Goal: Information Seeking & Learning: Learn about a topic

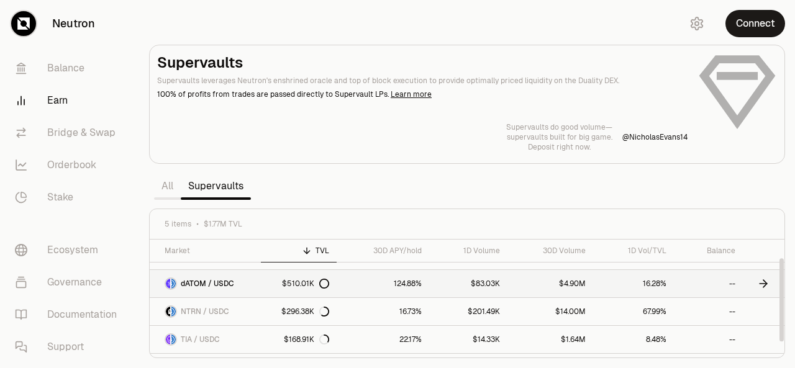
scroll to position [17, 0]
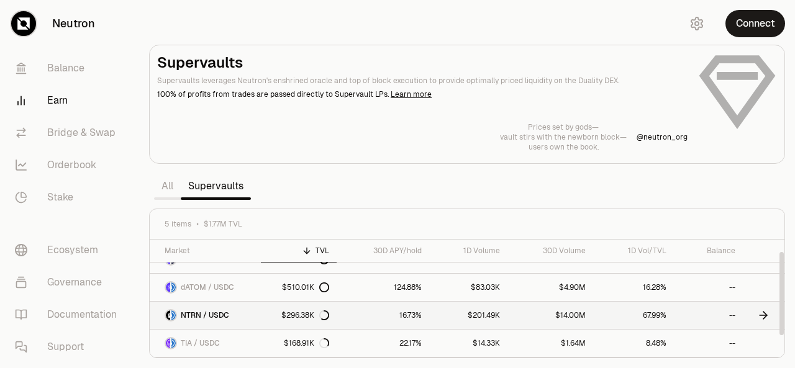
click at [298, 312] on div "$296.38K" at bounding box center [305, 316] width 48 height 10
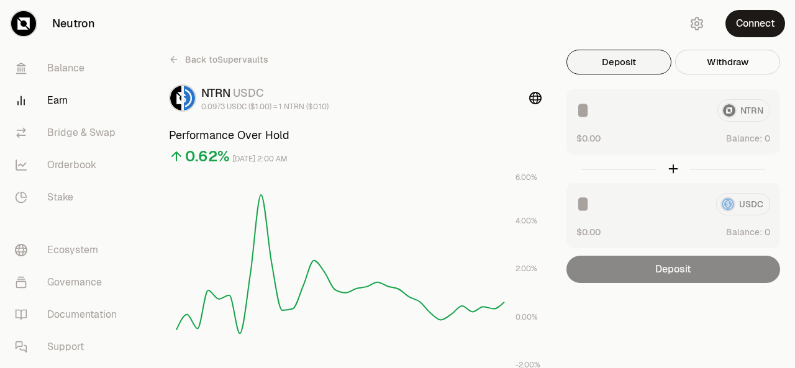
click at [171, 56] on icon at bounding box center [174, 60] width 10 height 10
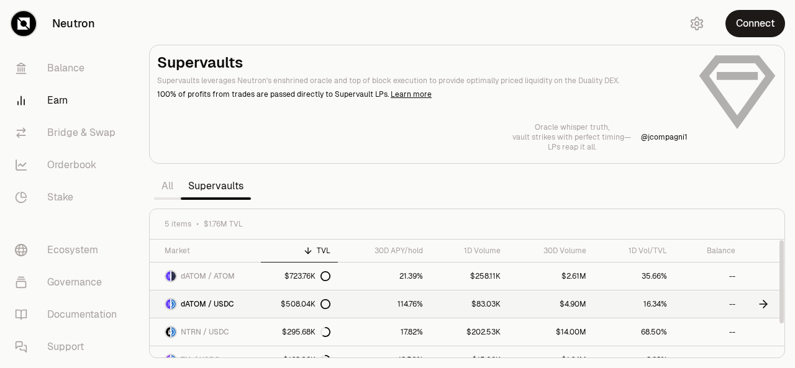
click at [208, 303] on span "dATOM / USDC" at bounding box center [207, 304] width 53 height 10
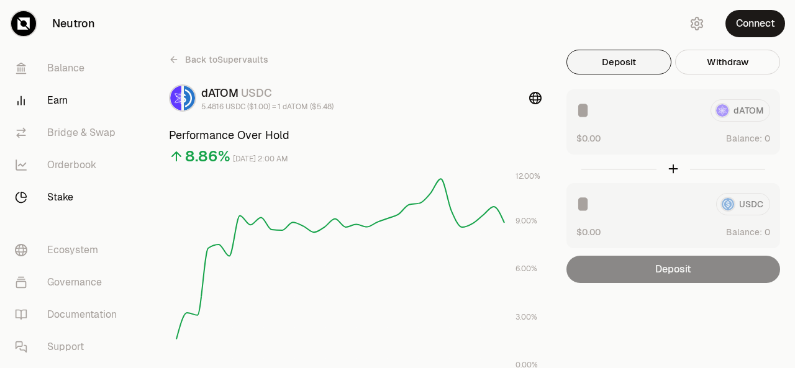
click at [63, 197] on link "Stake" at bounding box center [69, 197] width 129 height 32
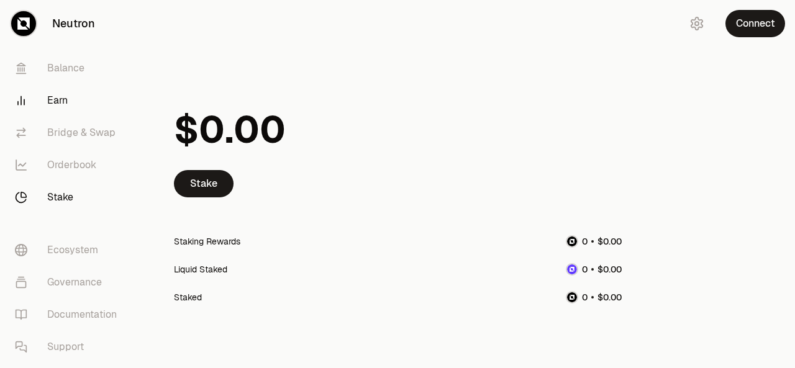
click at [68, 102] on link "Earn" at bounding box center [69, 100] width 129 height 32
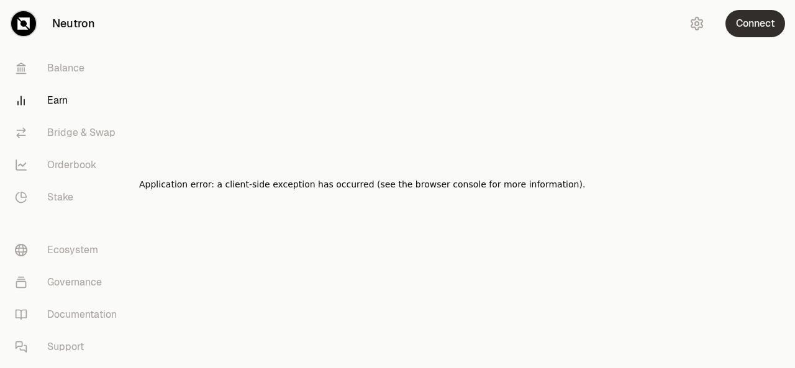
click at [734, 22] on button "Connect" at bounding box center [756, 23] width 60 height 27
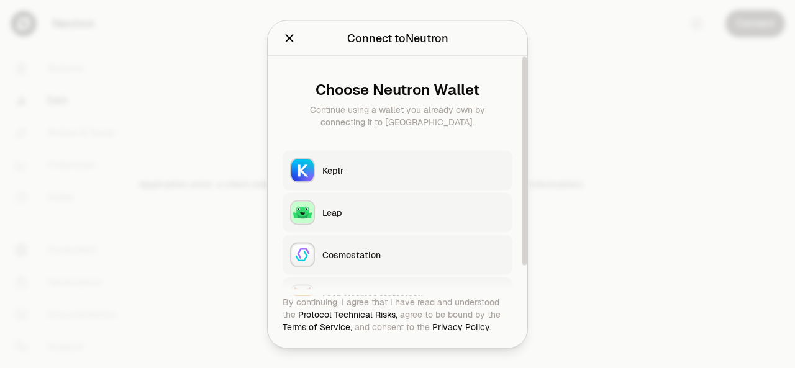
click at [457, 169] on div "Keplr" at bounding box center [413, 170] width 183 height 12
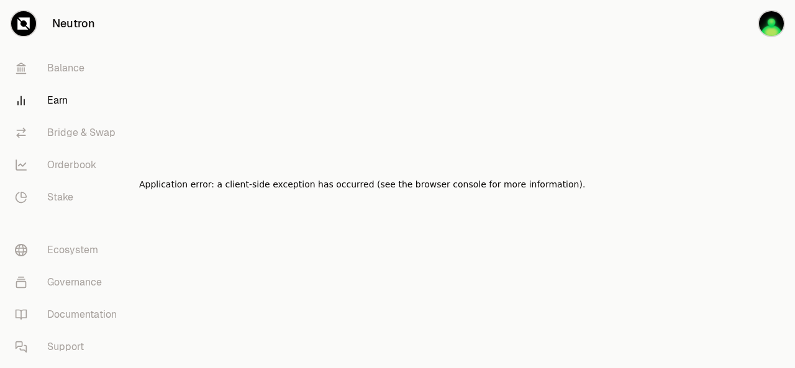
click at [54, 103] on link "Earn" at bounding box center [69, 100] width 129 height 32
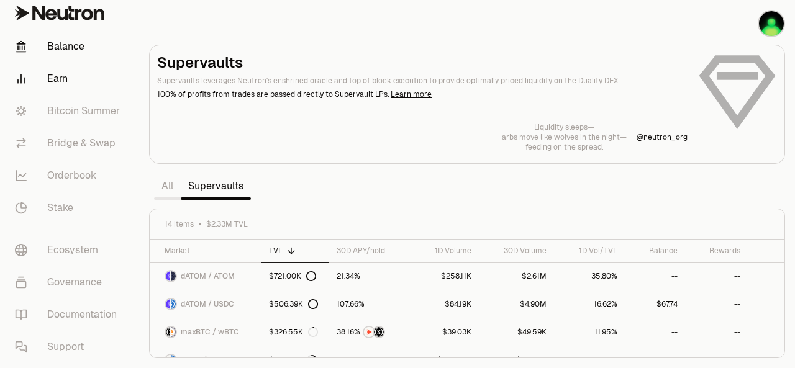
click at [76, 45] on link "Balance" at bounding box center [69, 46] width 129 height 32
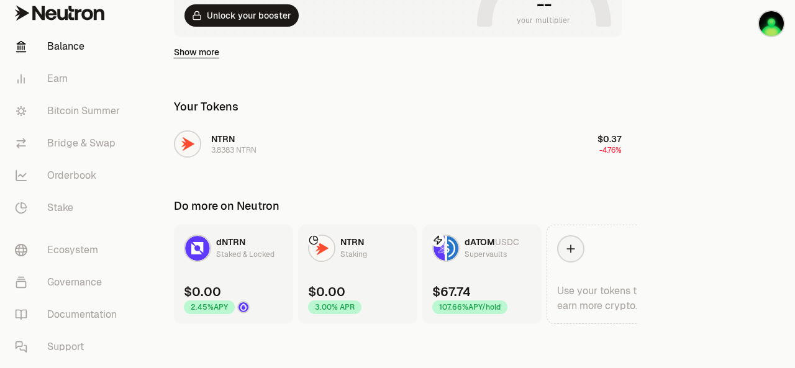
scroll to position [312, 0]
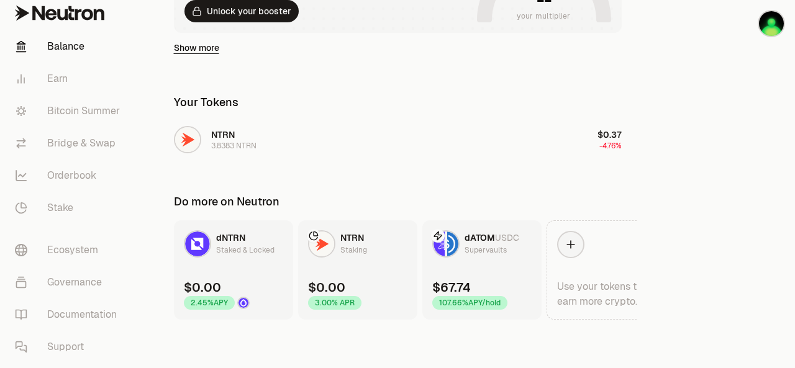
click at [482, 242] on span "dATOM" at bounding box center [480, 237] width 30 height 11
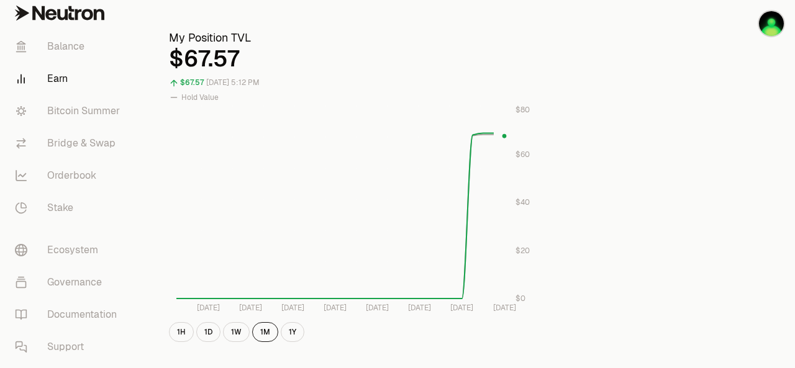
scroll to position [410, 0]
click at [183, 335] on button "1H" at bounding box center [181, 332] width 25 height 20
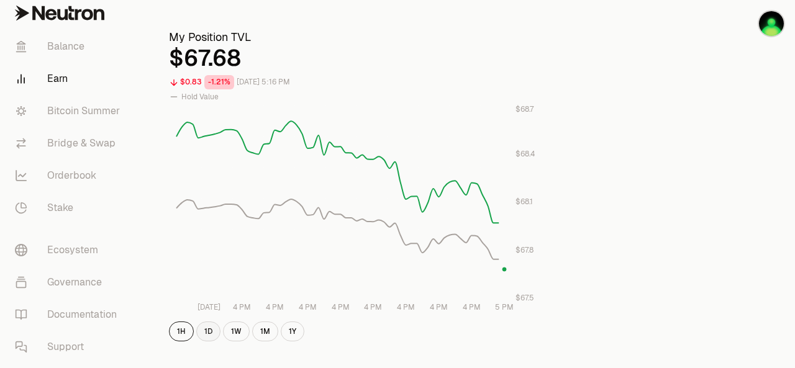
click at [204, 332] on button "1D" at bounding box center [208, 332] width 24 height 20
